Goal: Information Seeking & Learning: Learn about a topic

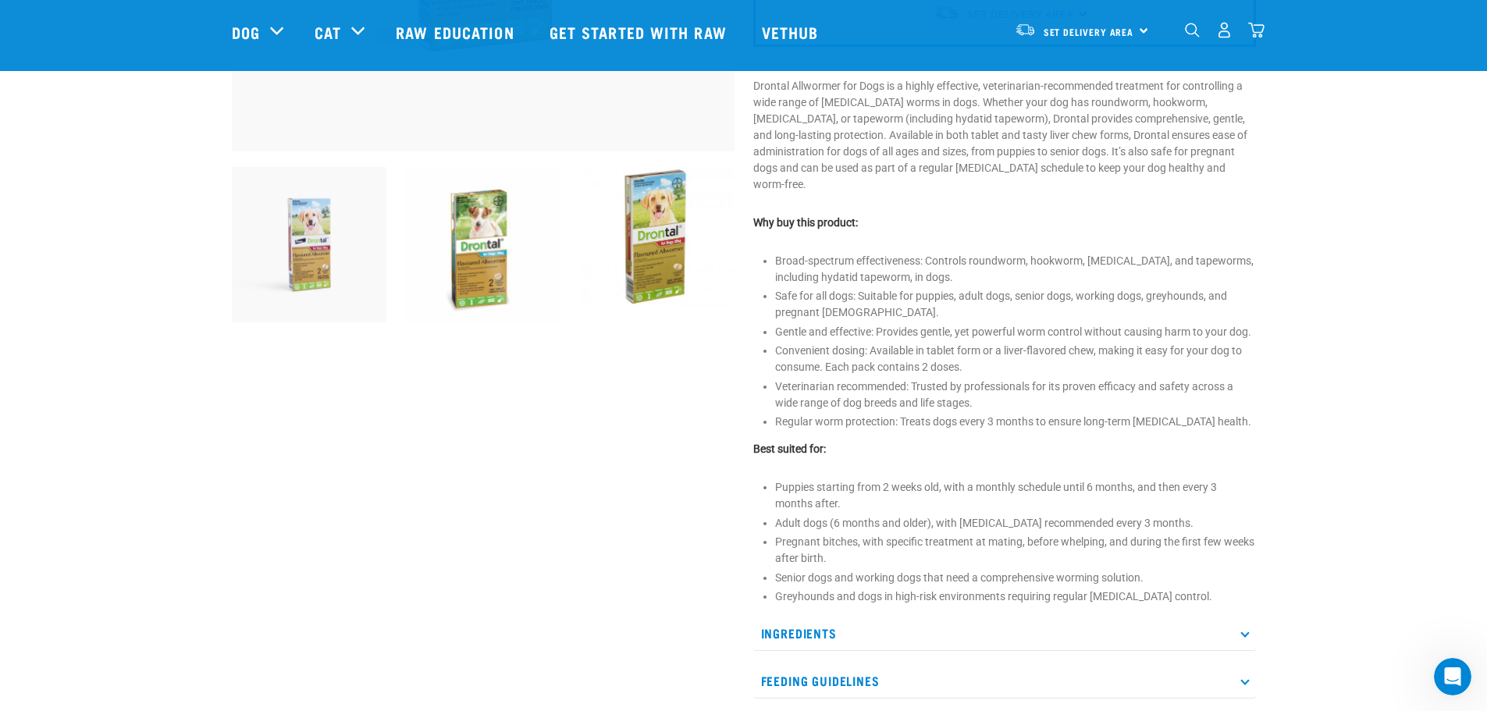
scroll to position [466, 0]
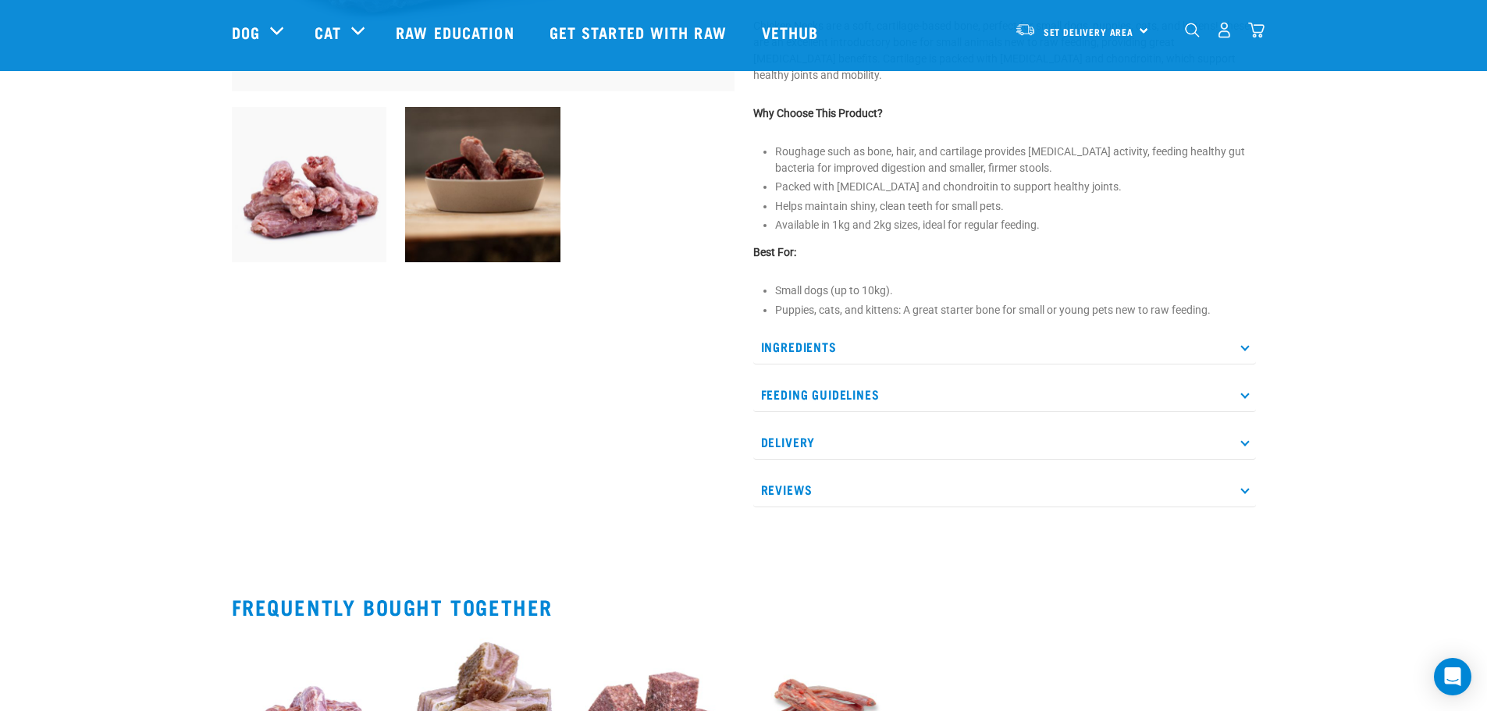
scroll to position [526, 0]
click at [868, 343] on p "Ingredients" at bounding box center [1004, 346] width 503 height 35
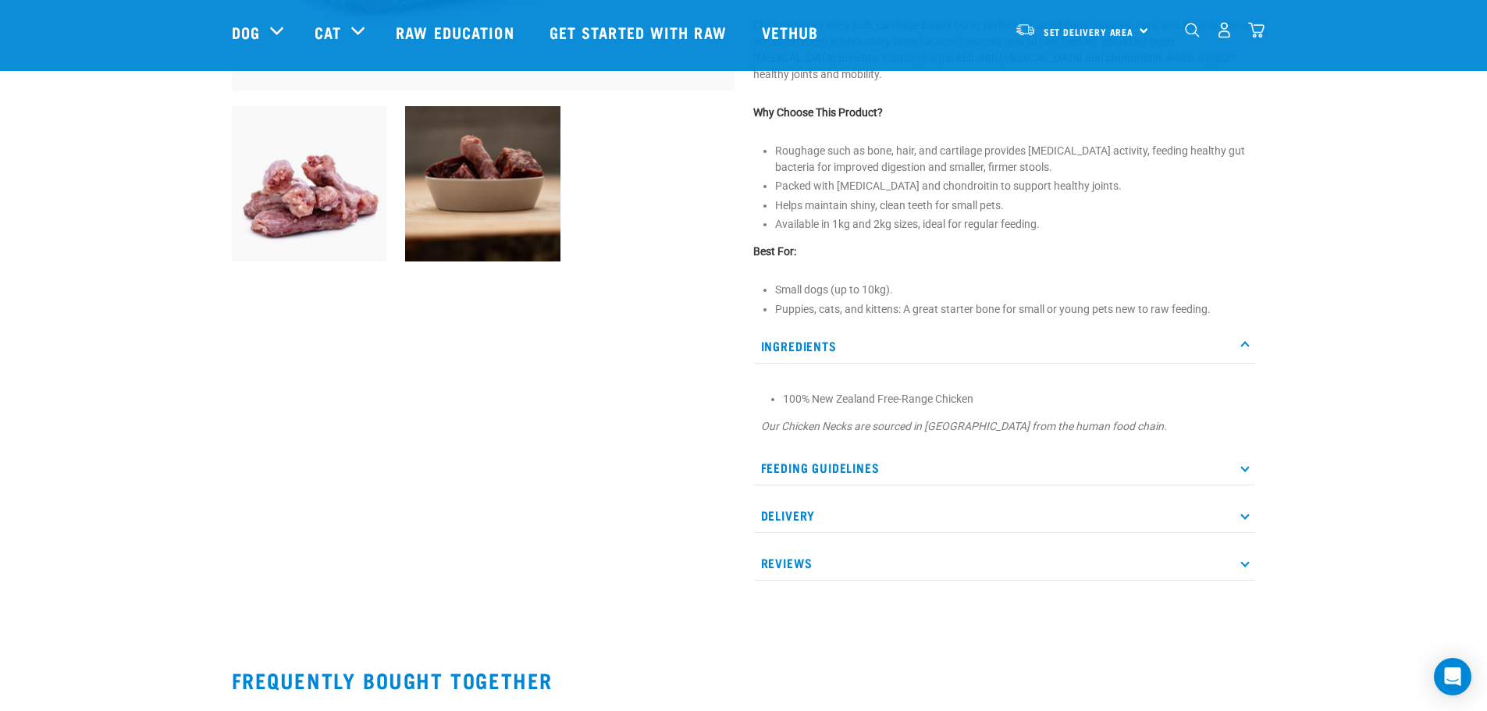
drag, startPoint x: 885, startPoint y: 461, endPoint x: 882, endPoint y: 469, distance: 8.4
click at [885, 462] on p "Feeding Guidelines" at bounding box center [1004, 467] width 503 height 35
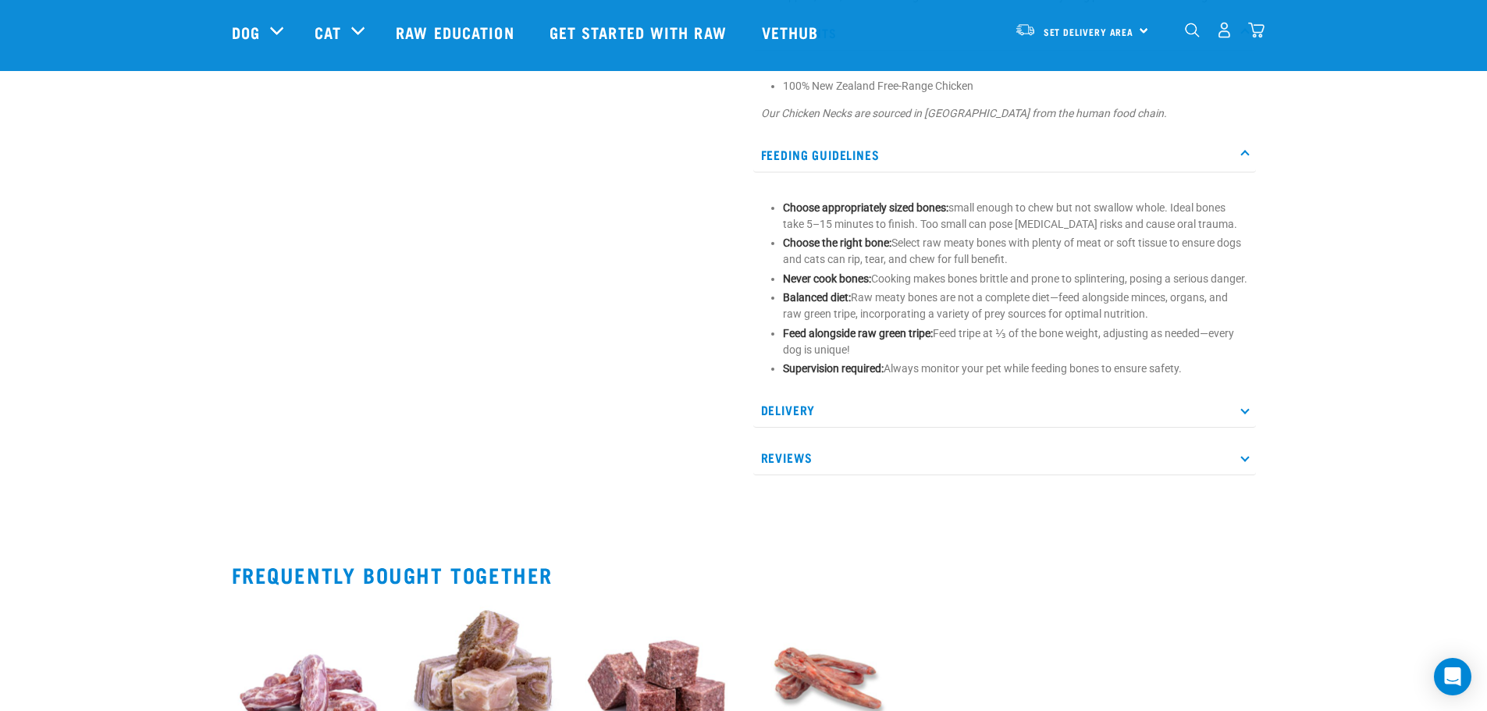
click at [833, 428] on p "Delivery" at bounding box center [1004, 409] width 503 height 35
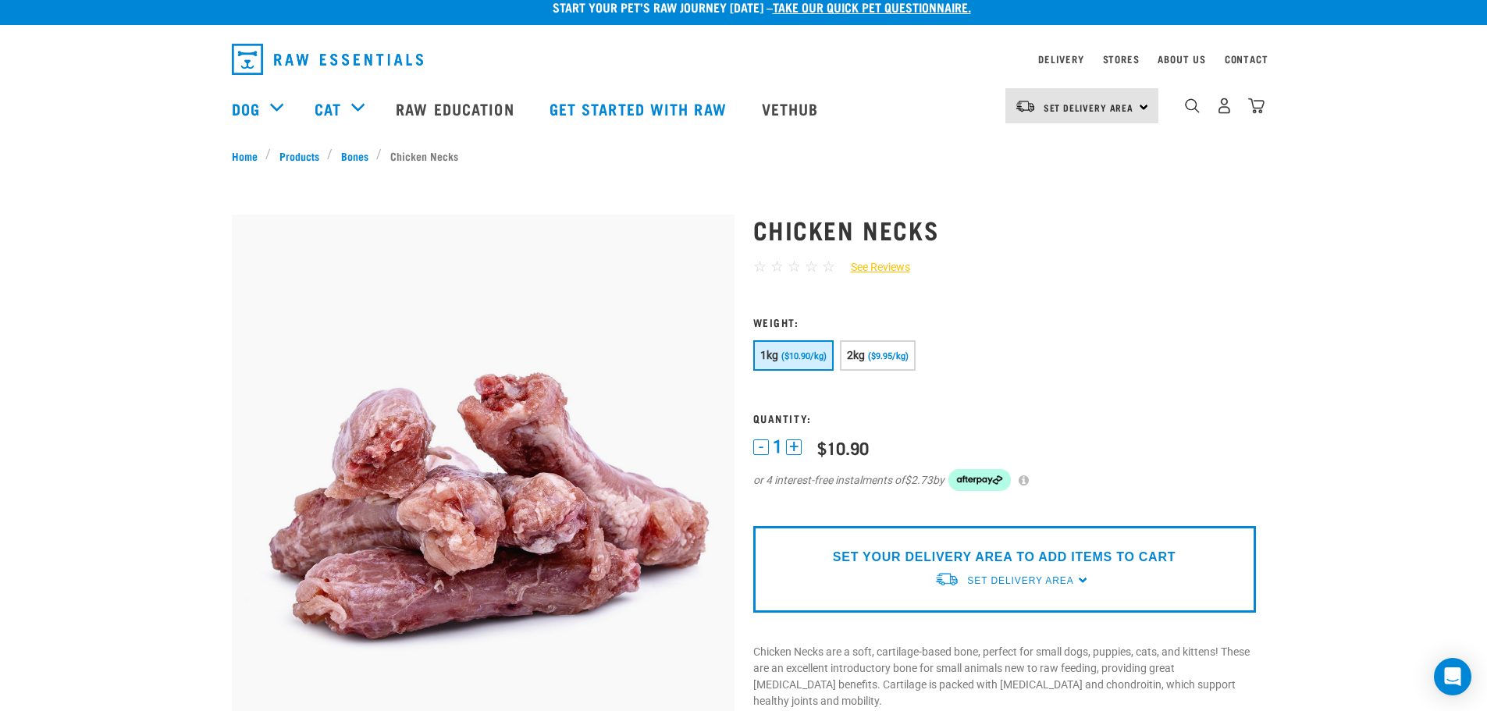
scroll to position [0, 0]
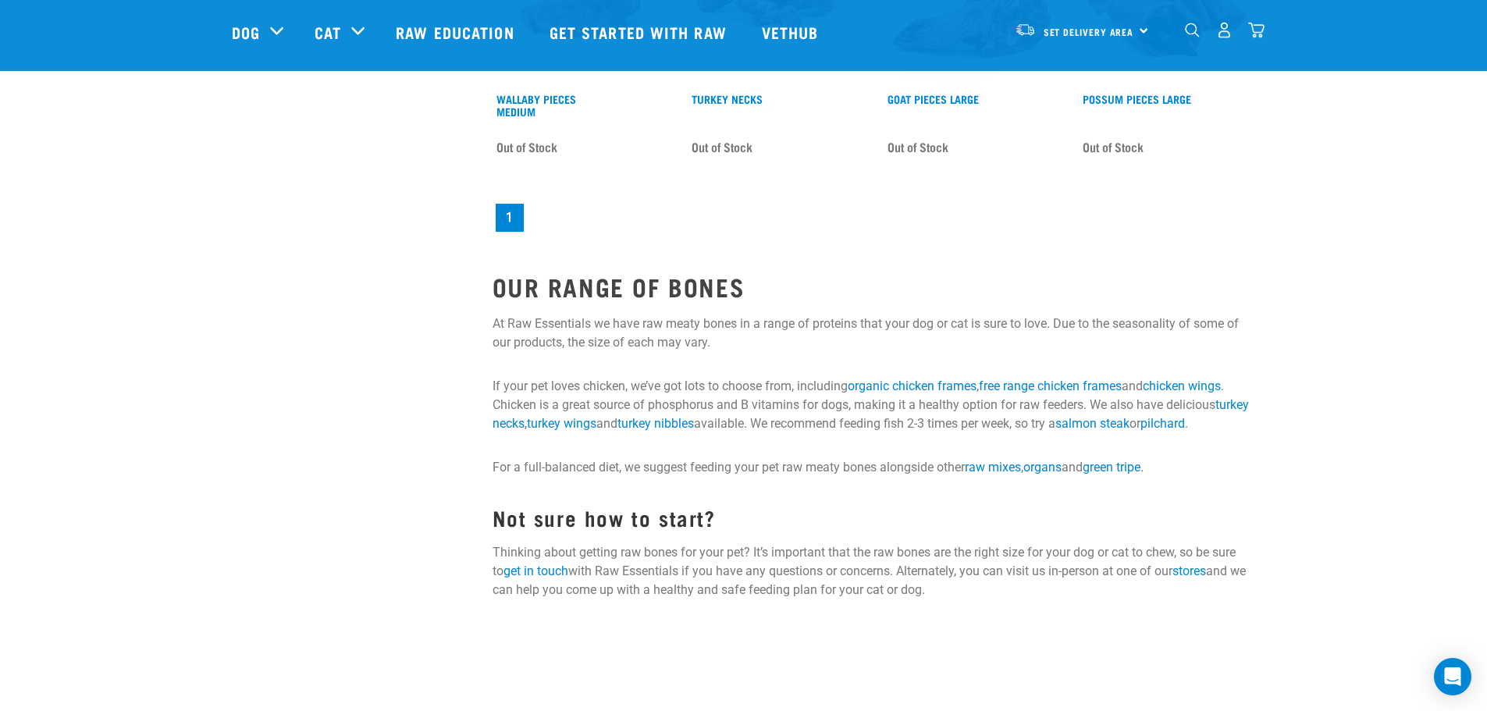
scroll to position [1717, 0]
click at [1190, 34] on img "dropdown navigation" at bounding box center [1192, 30] width 15 height 15
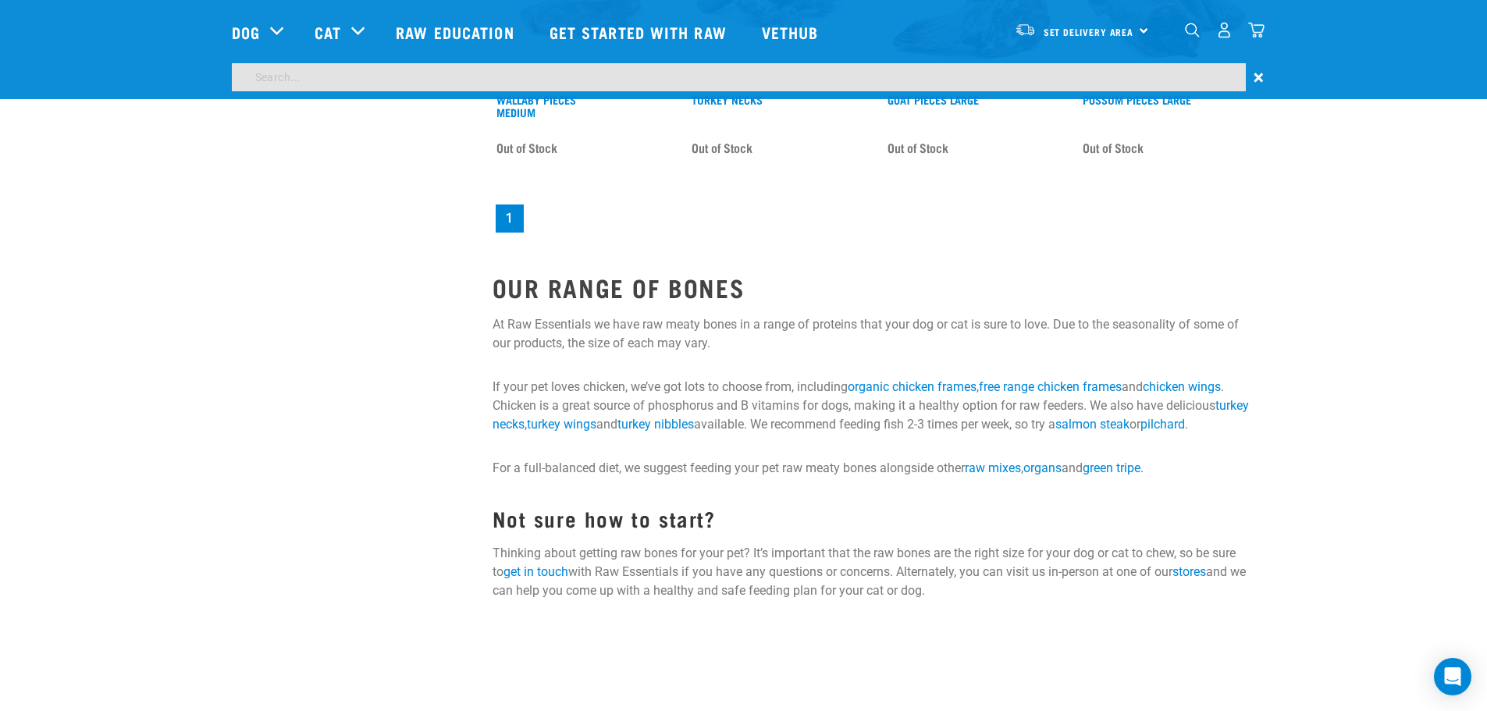
scroll to position [1671, 0]
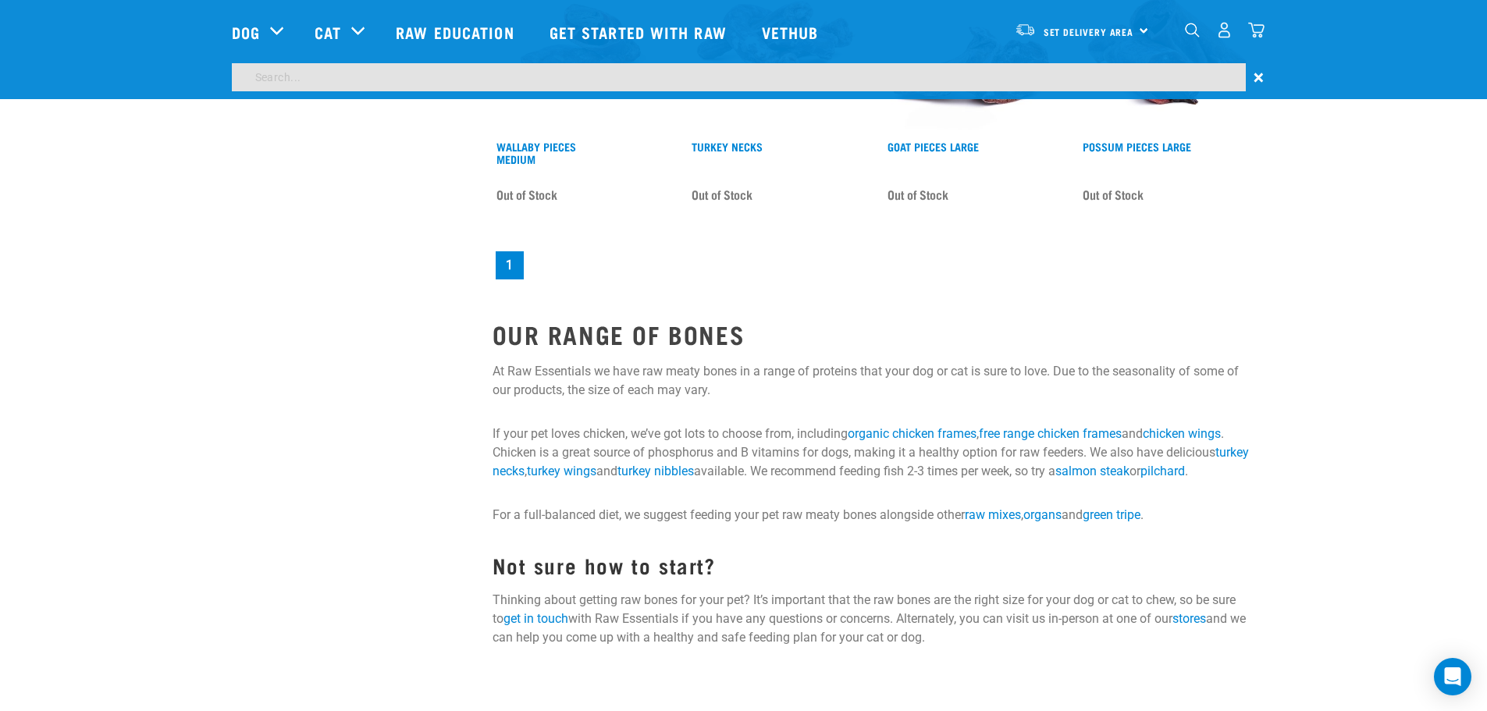
click at [725, 65] on input "search" at bounding box center [739, 77] width 1014 height 28
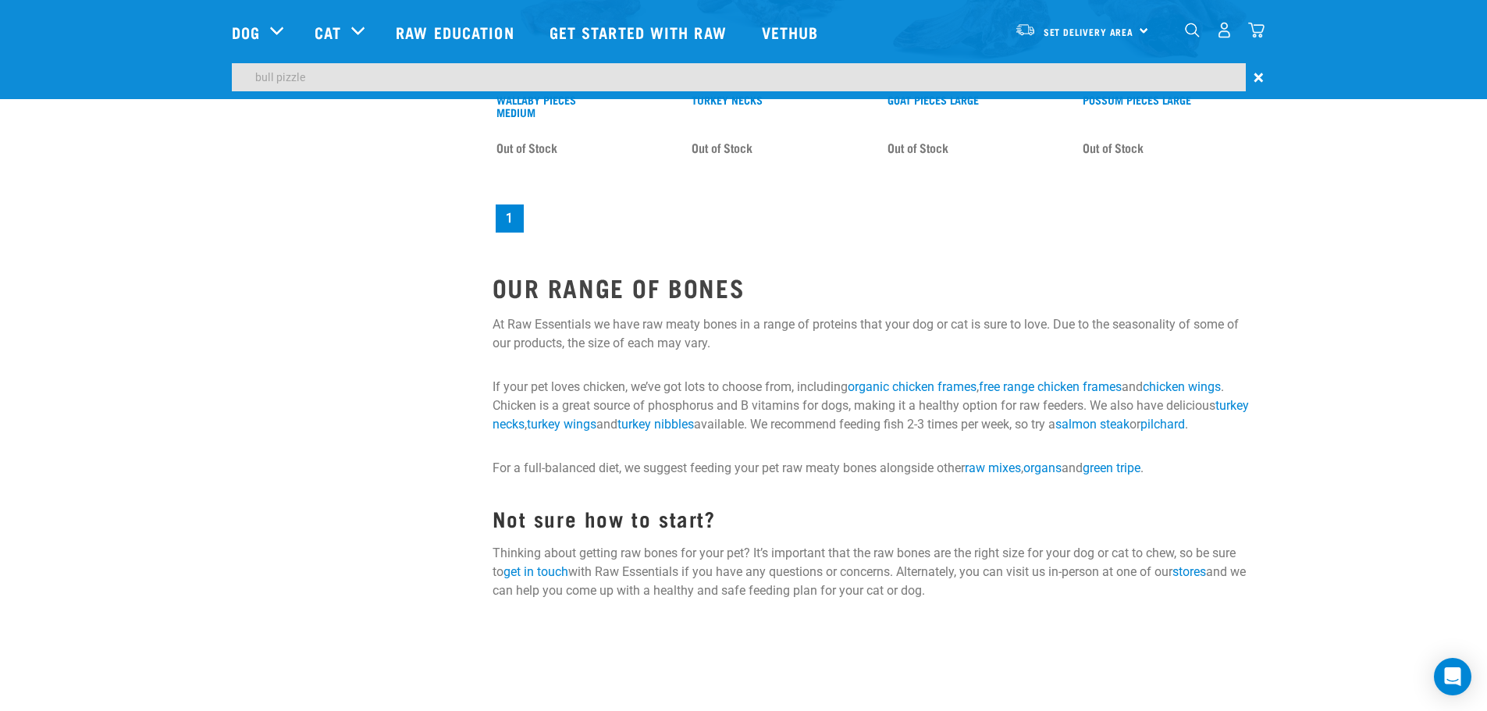
type input "bull pizzle"
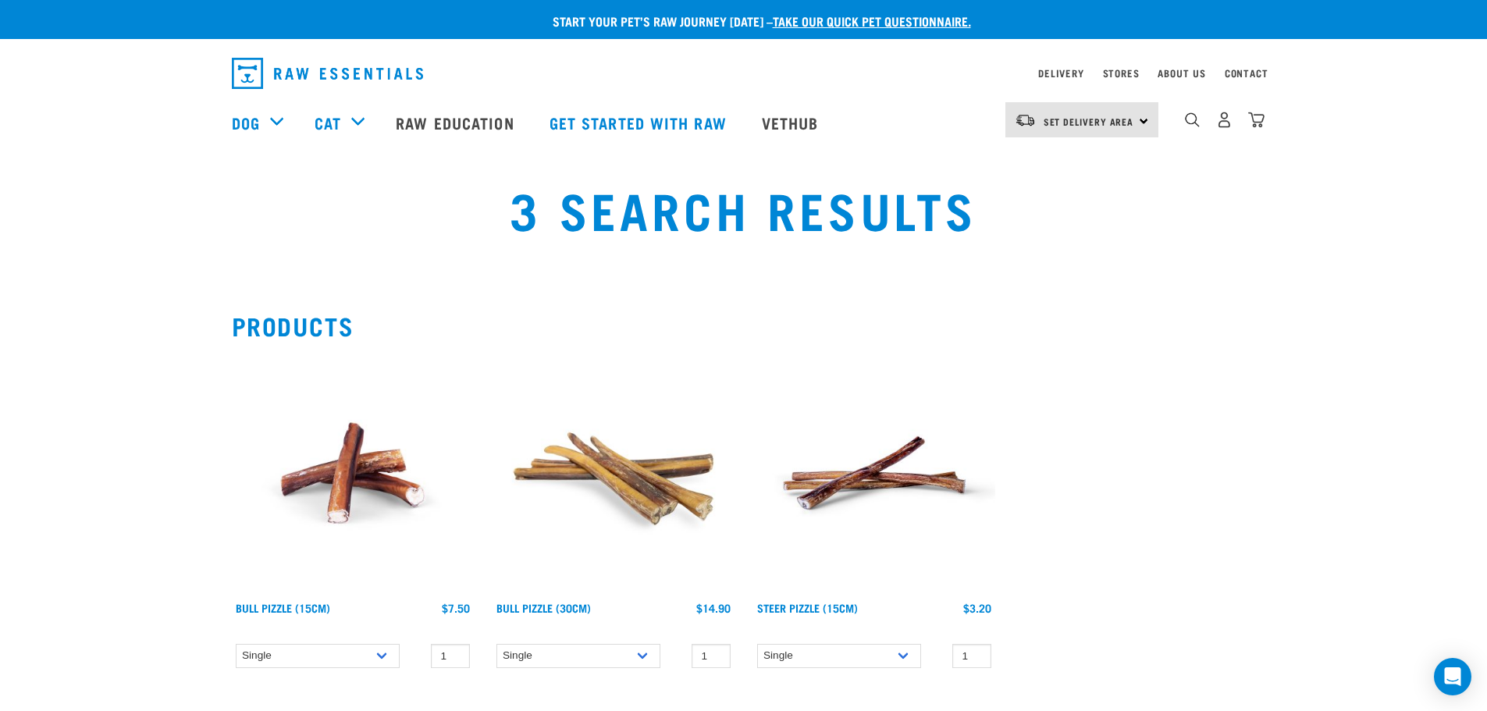
click at [336, 481] on img at bounding box center [353, 473] width 242 height 242
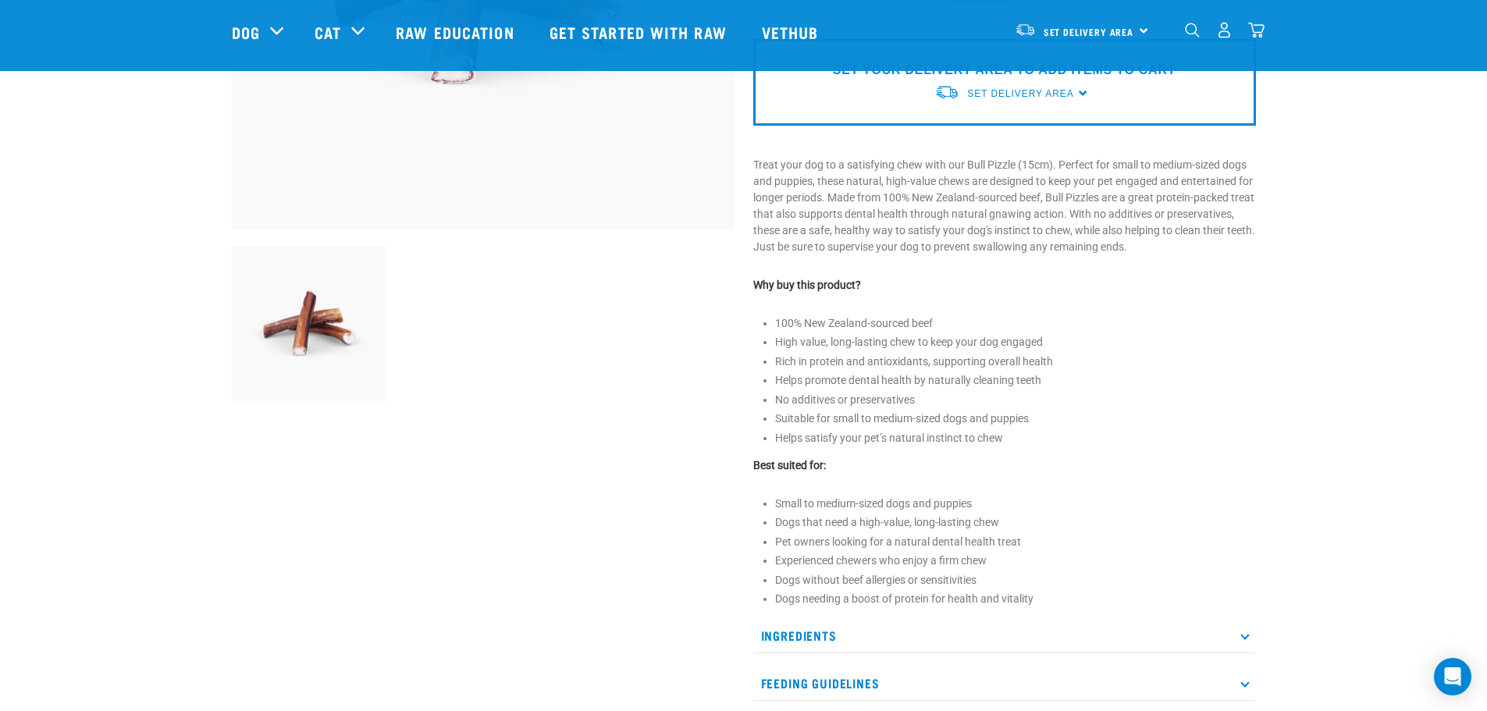
click at [703, 441] on div at bounding box center [482, 262] width 521 height 1111
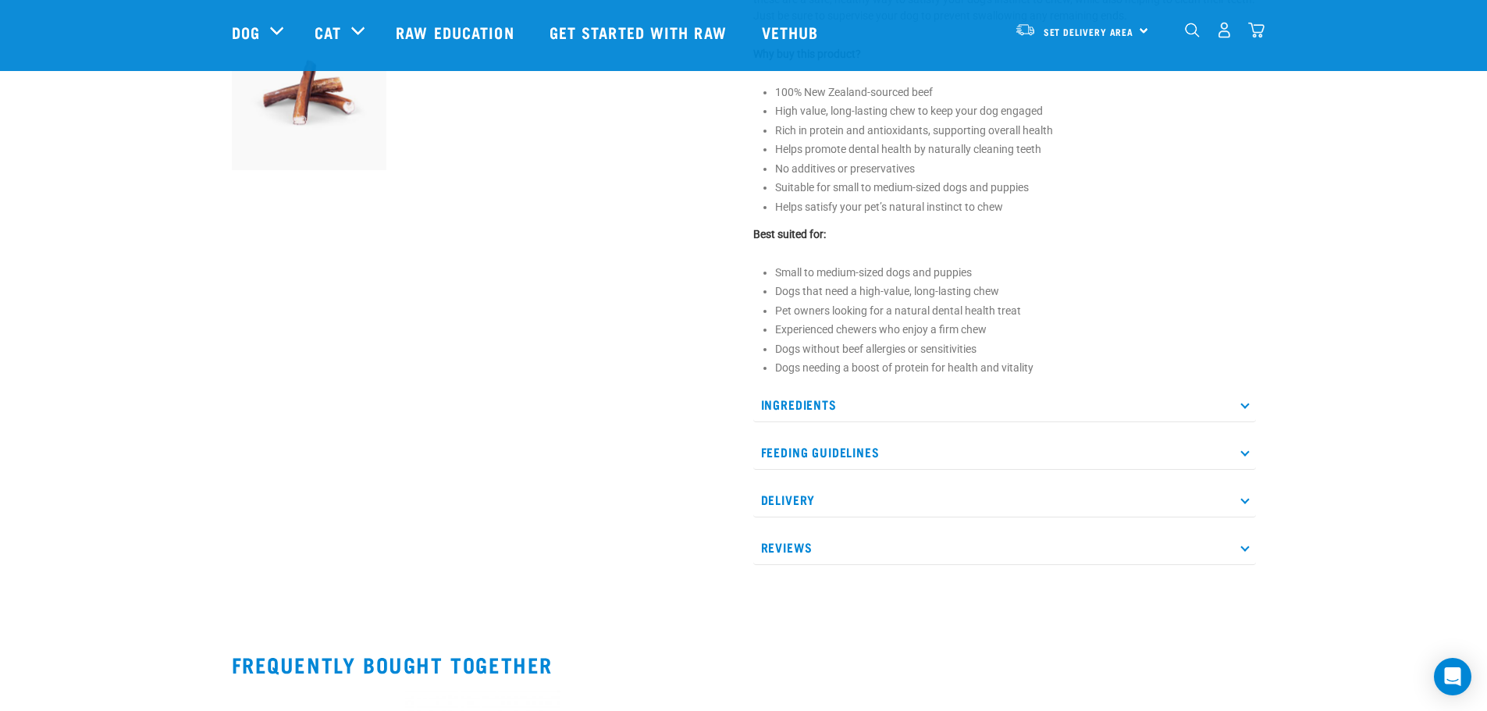
scroll to position [618, 0]
click at [1246, 400] on p "Ingredients" at bounding box center [1004, 403] width 503 height 35
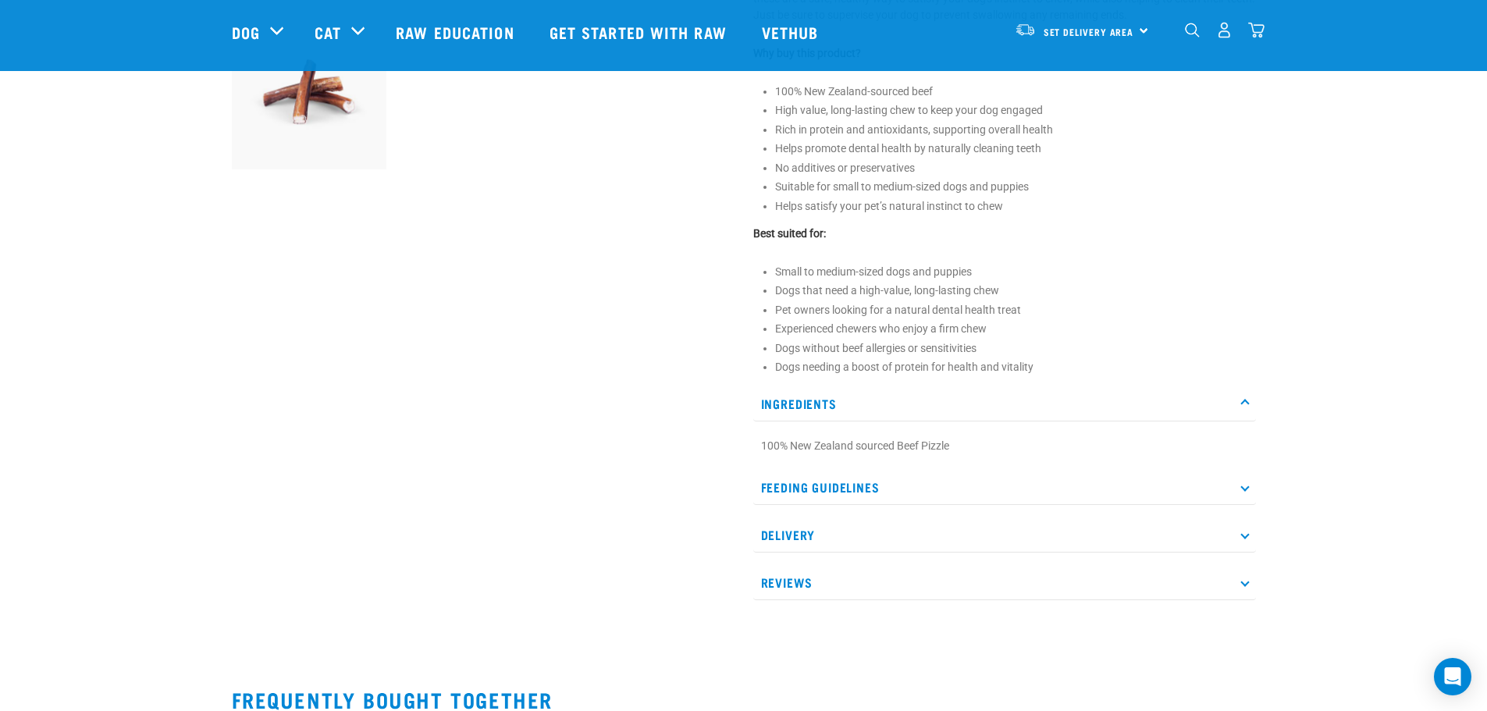
click at [1234, 487] on p "Feeding Guidelines" at bounding box center [1004, 487] width 503 height 35
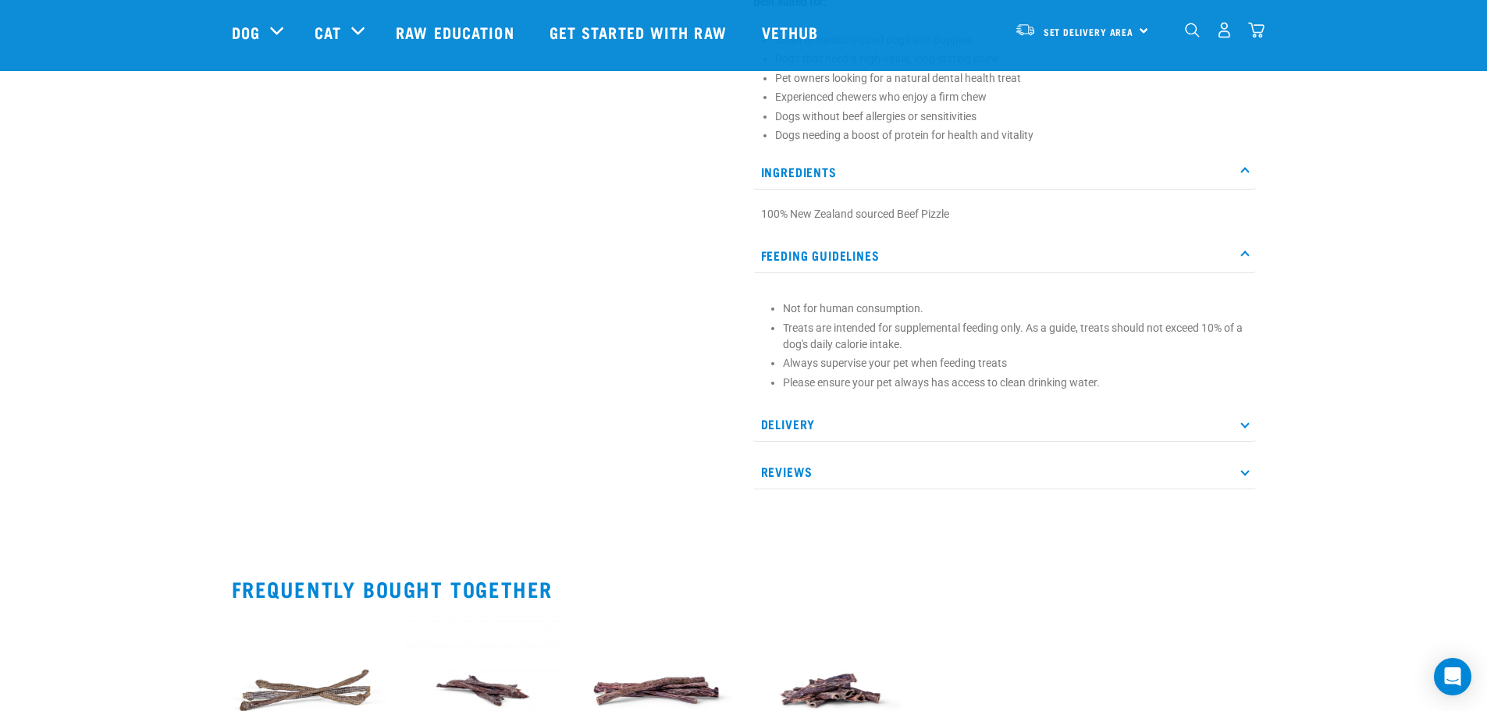
scroll to position [852, 0]
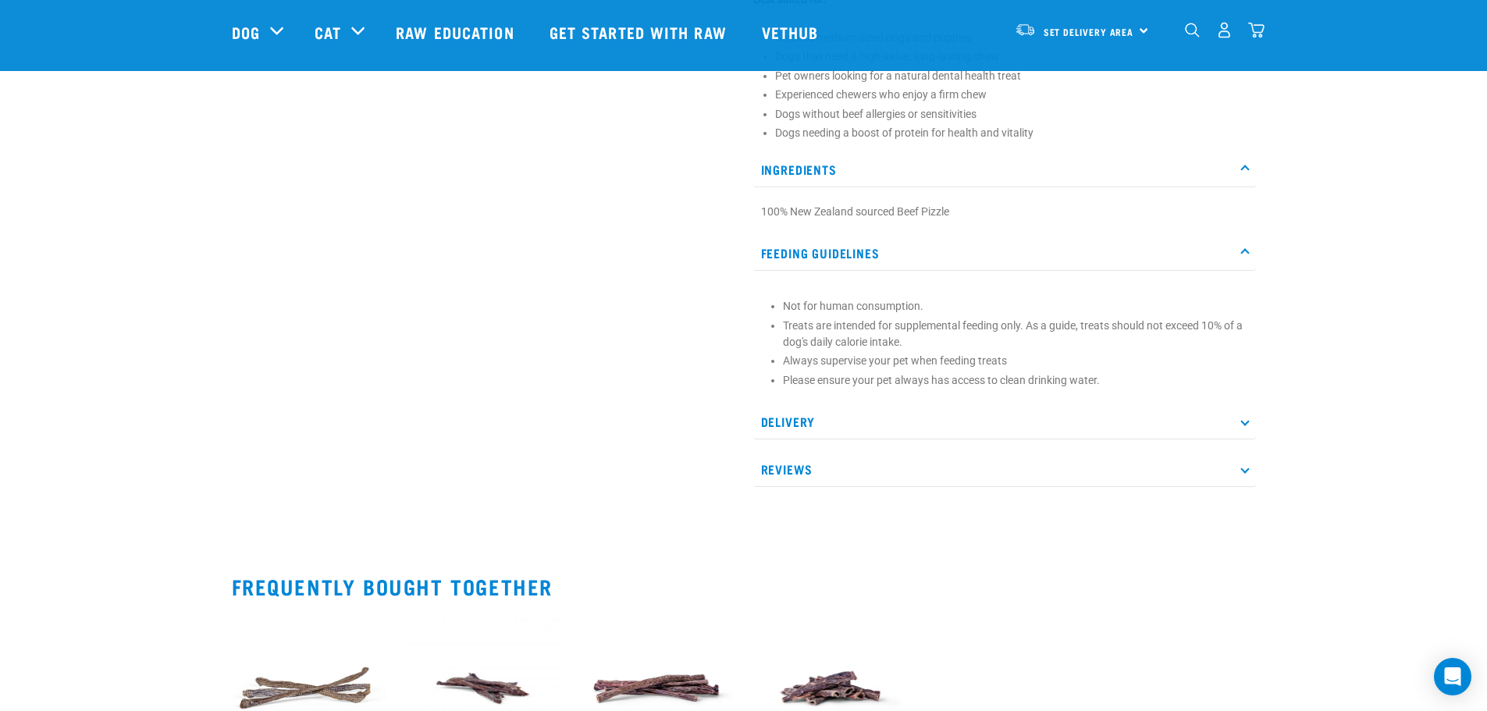
click at [1237, 421] on p "Delivery" at bounding box center [1004, 421] width 503 height 35
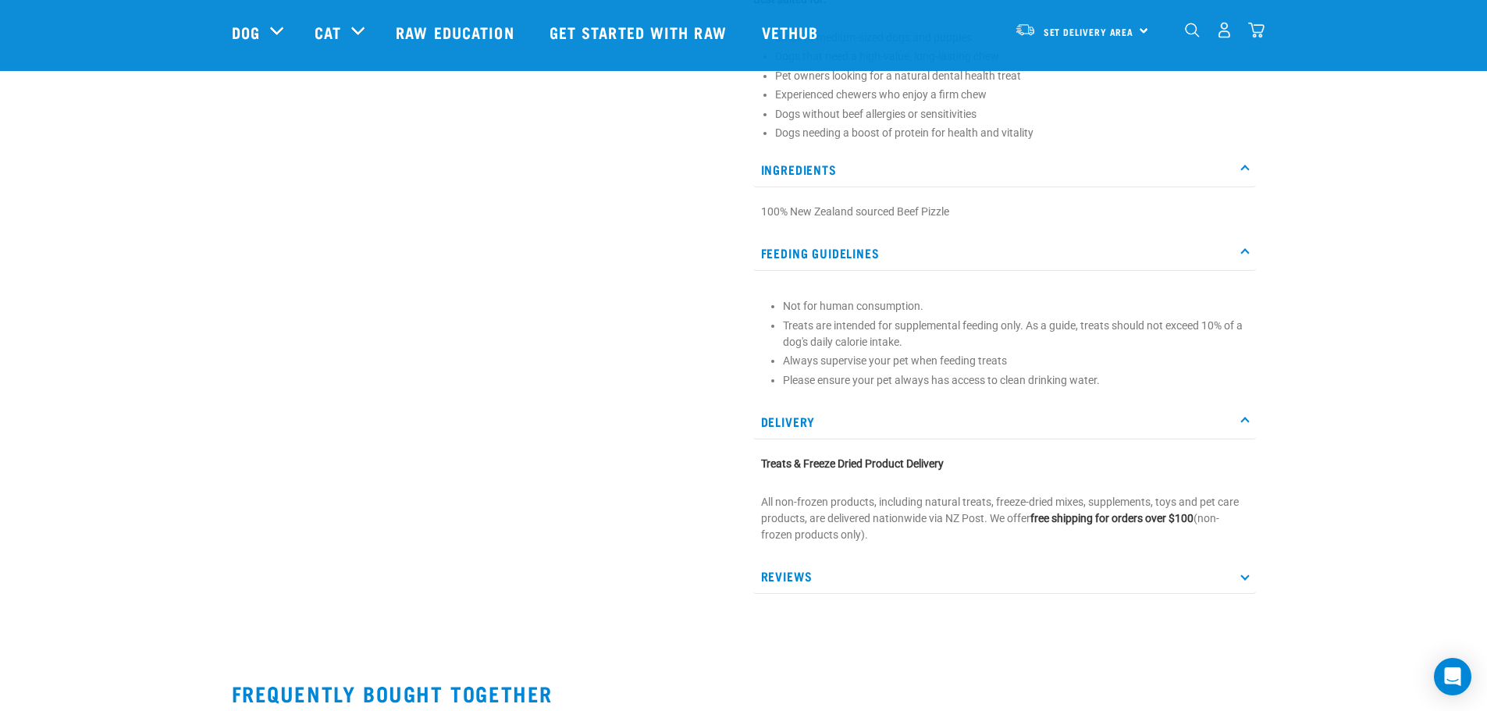
click at [1238, 575] on p "Reviews" at bounding box center [1004, 576] width 503 height 35
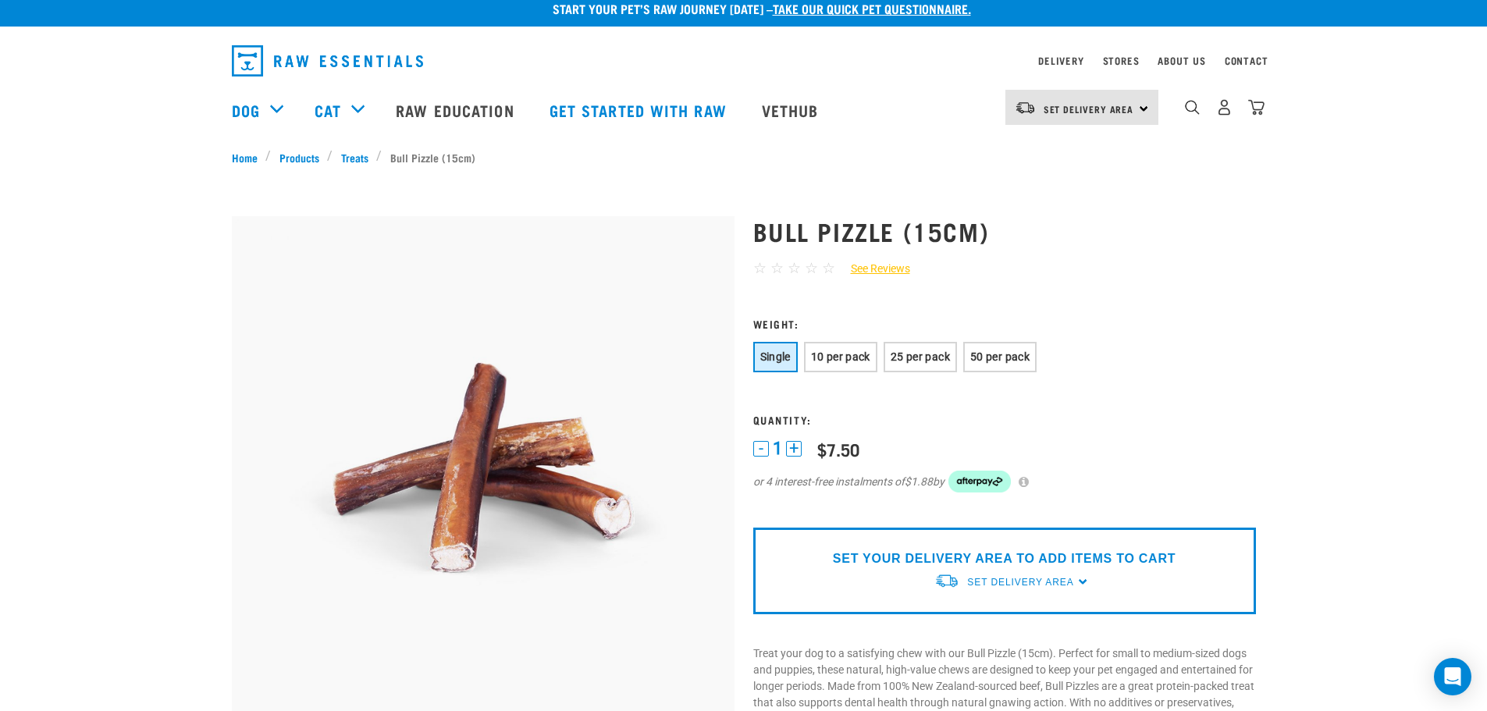
scroll to position [0, 0]
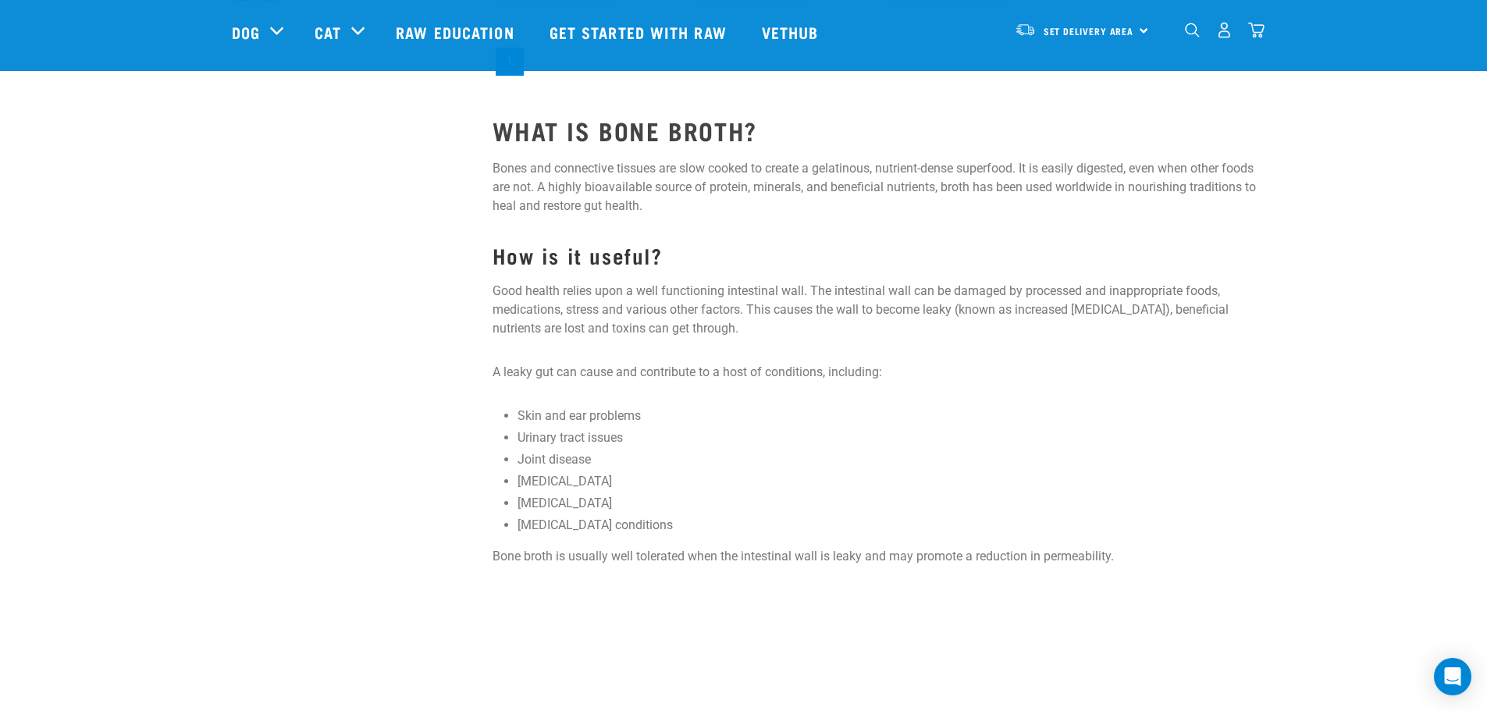
scroll to position [485, 0]
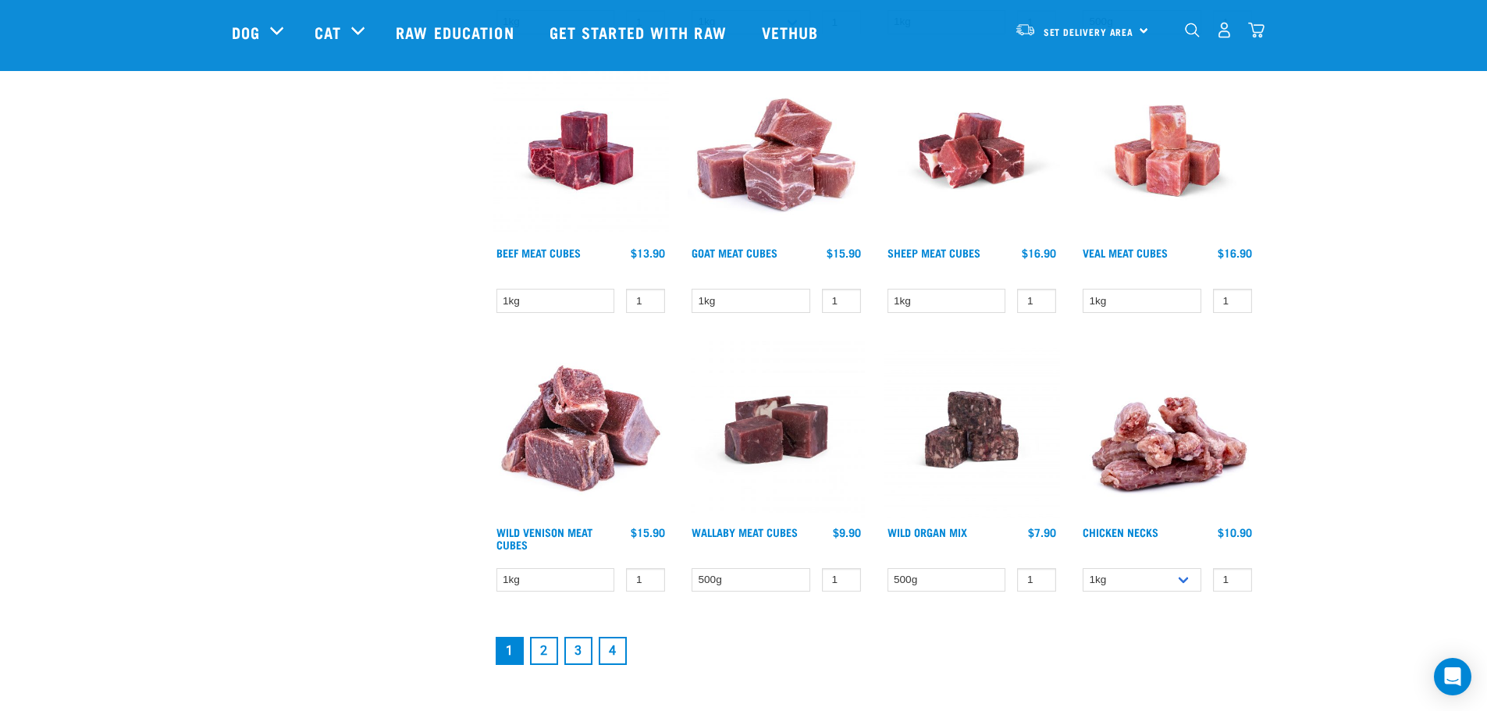
scroll to position [1739, 0]
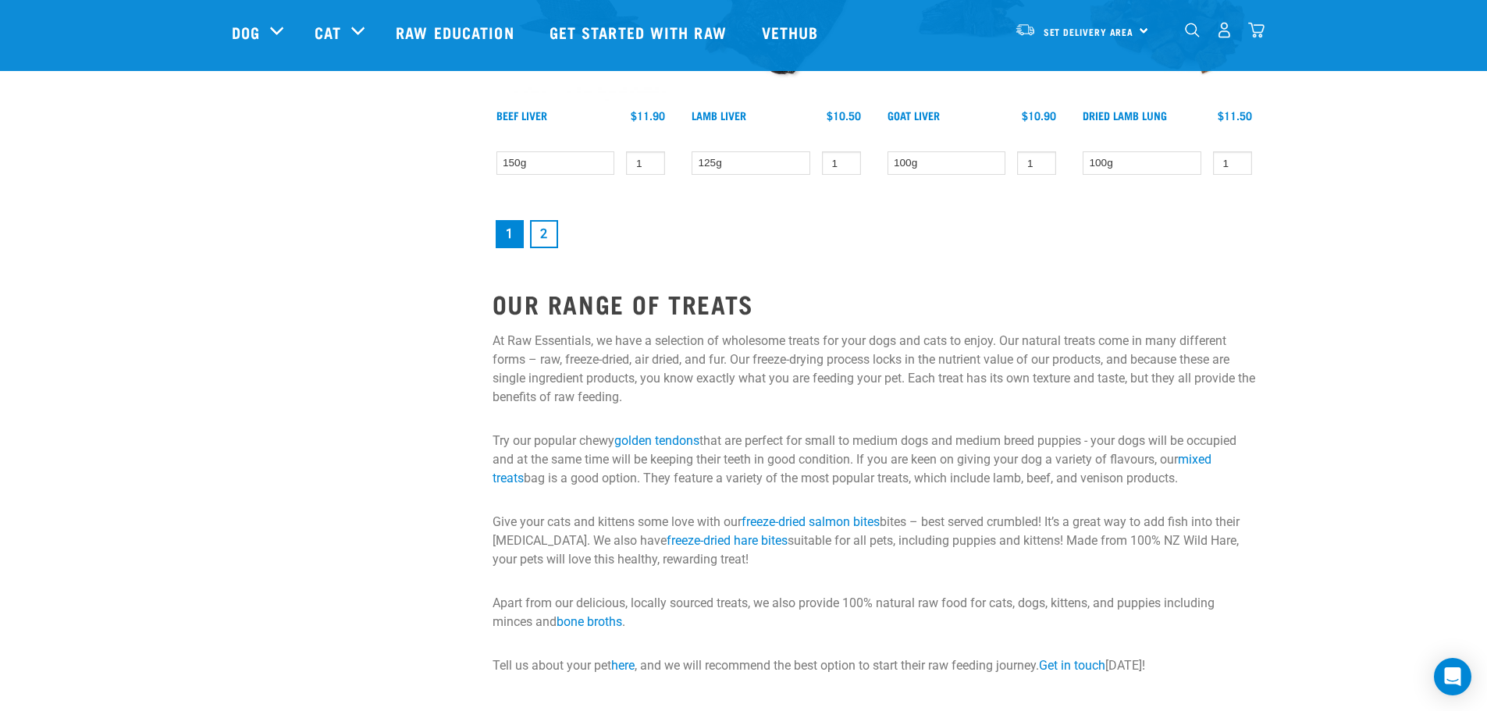
scroll to position [2258, 0]
click at [543, 236] on link "2" at bounding box center [544, 235] width 28 height 28
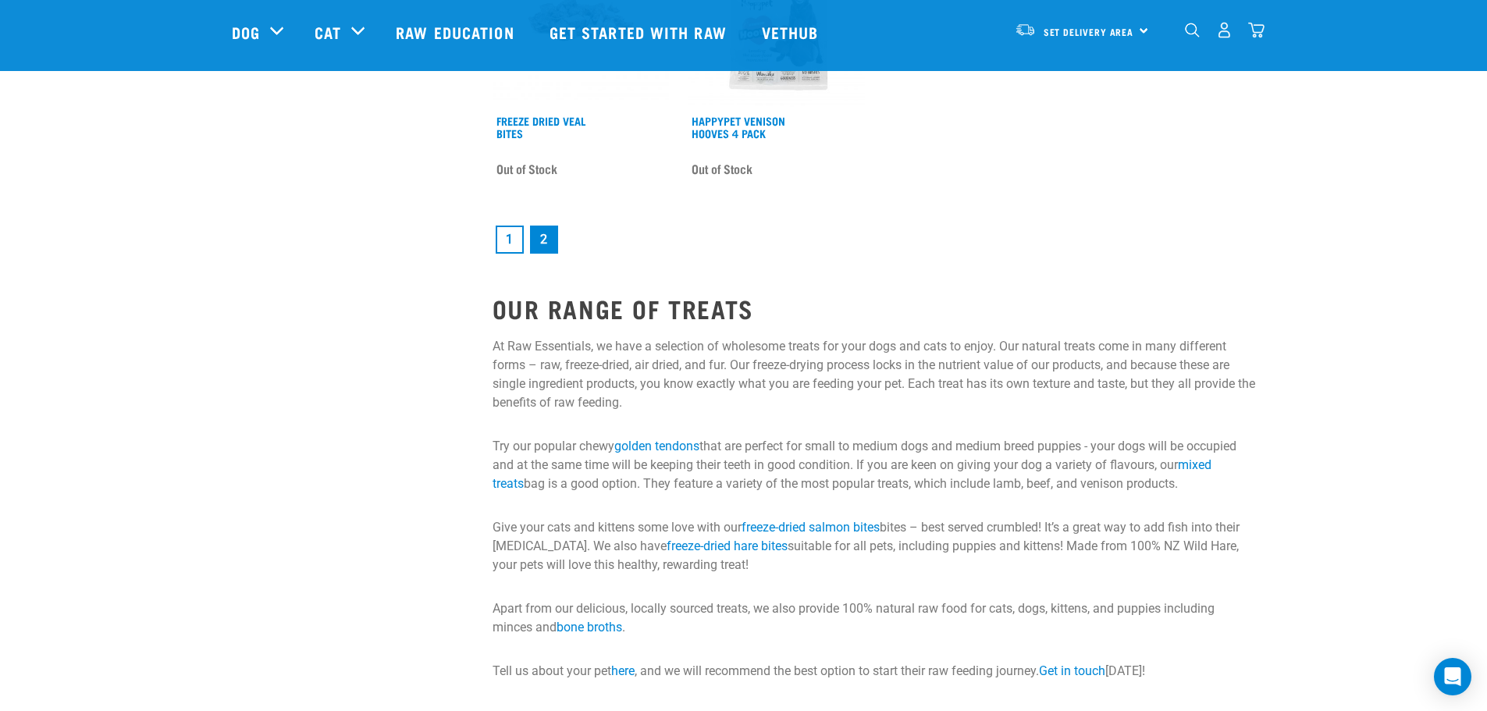
scroll to position [2263, 0]
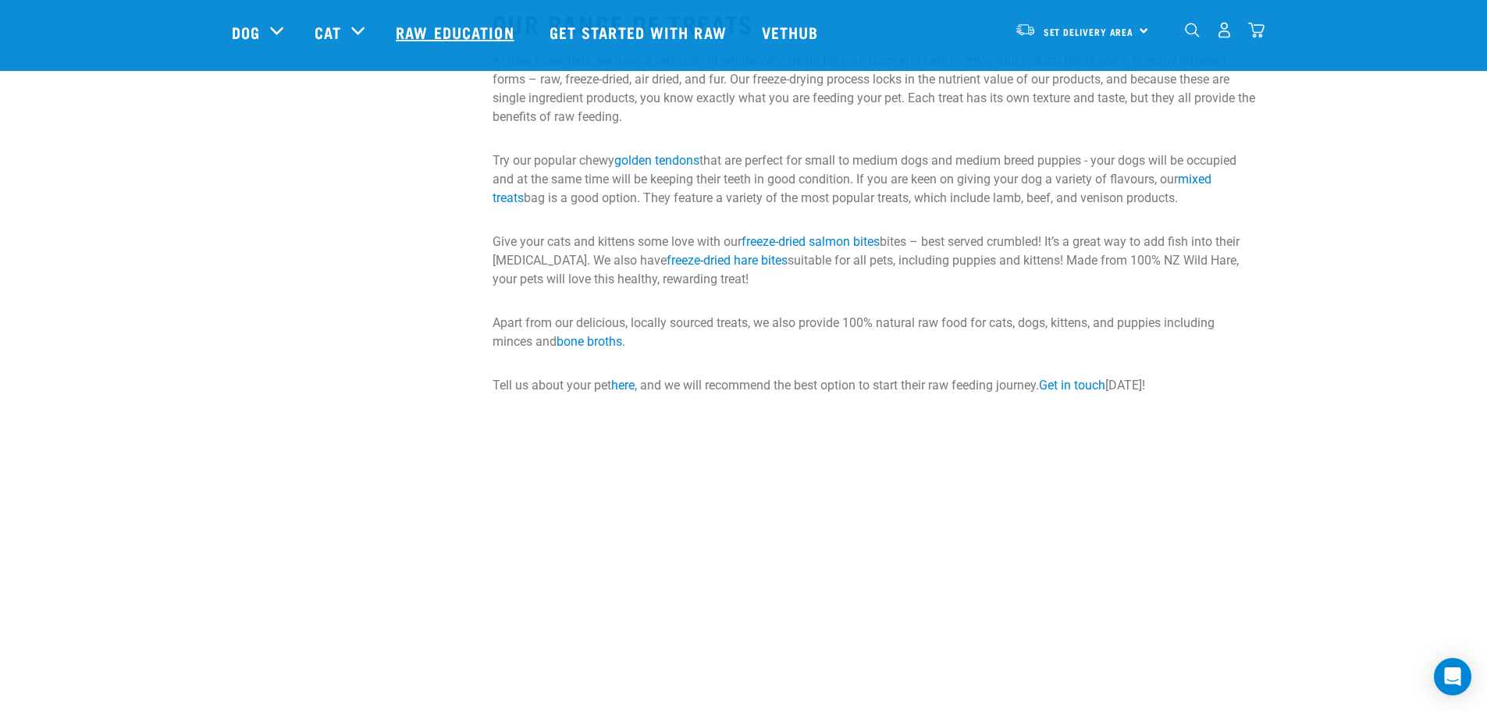
scroll to position [2538, 0]
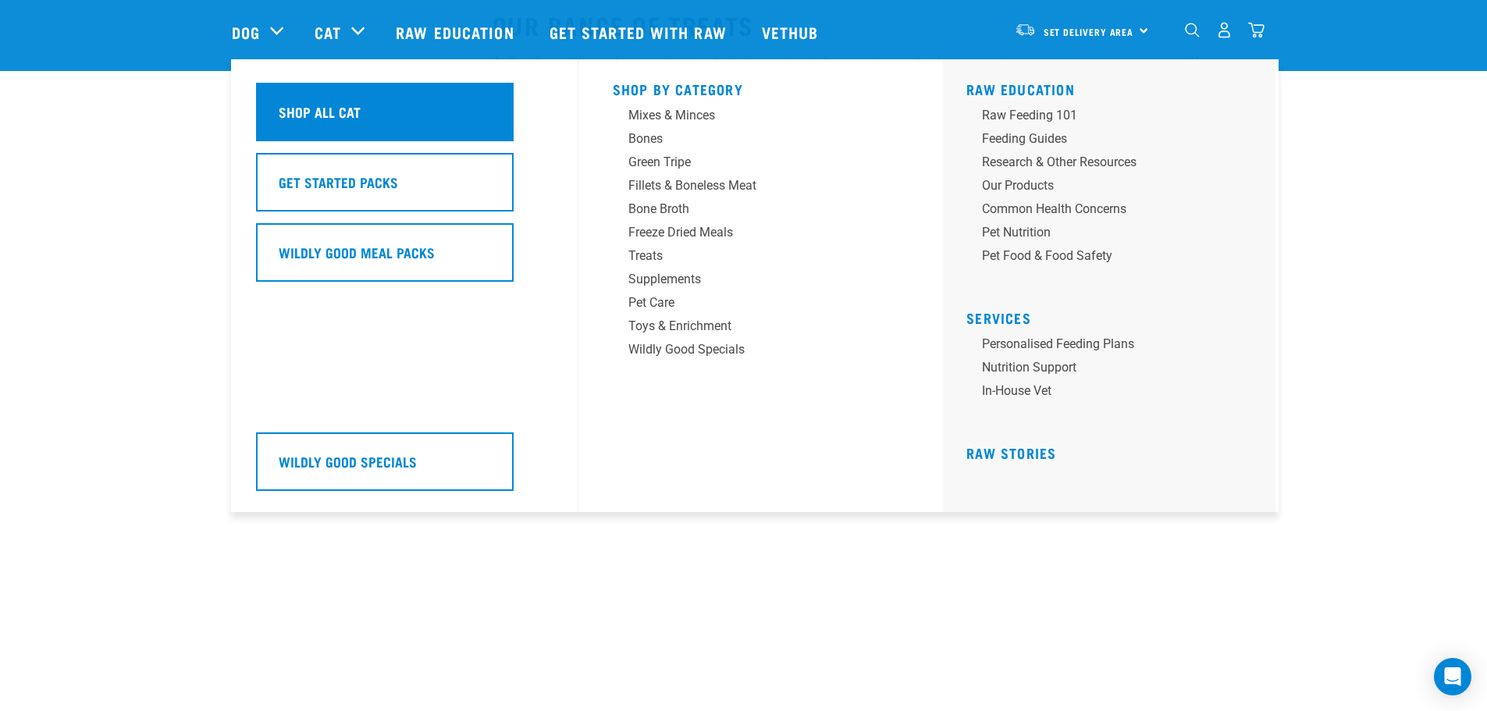
click at [358, 124] on div "Shop All Cat" at bounding box center [385, 112] width 258 height 59
